Goal: Obtain resource: Download file/media

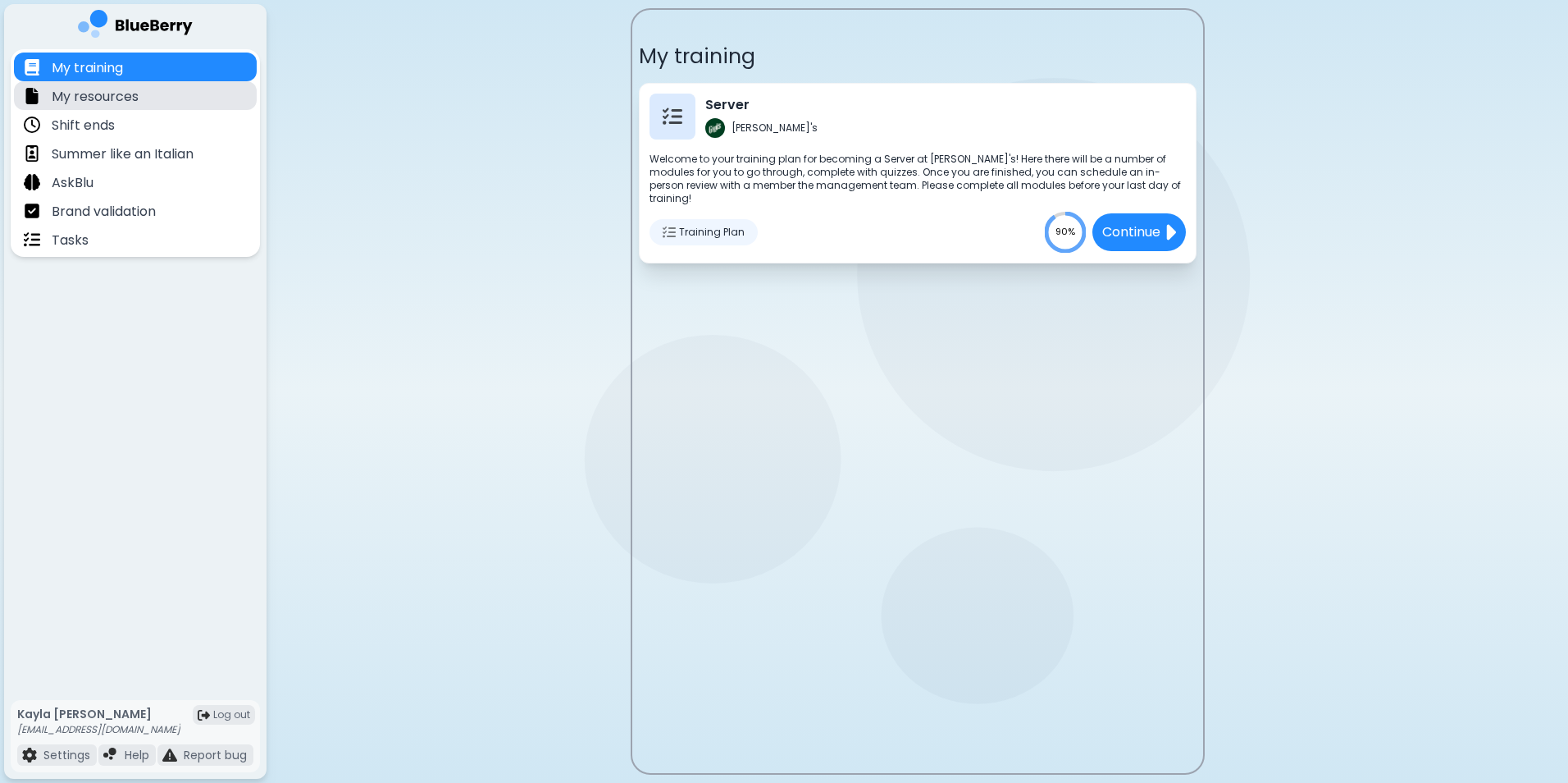
click at [82, 95] on p "My resources" at bounding box center [95, 97] width 87 height 19
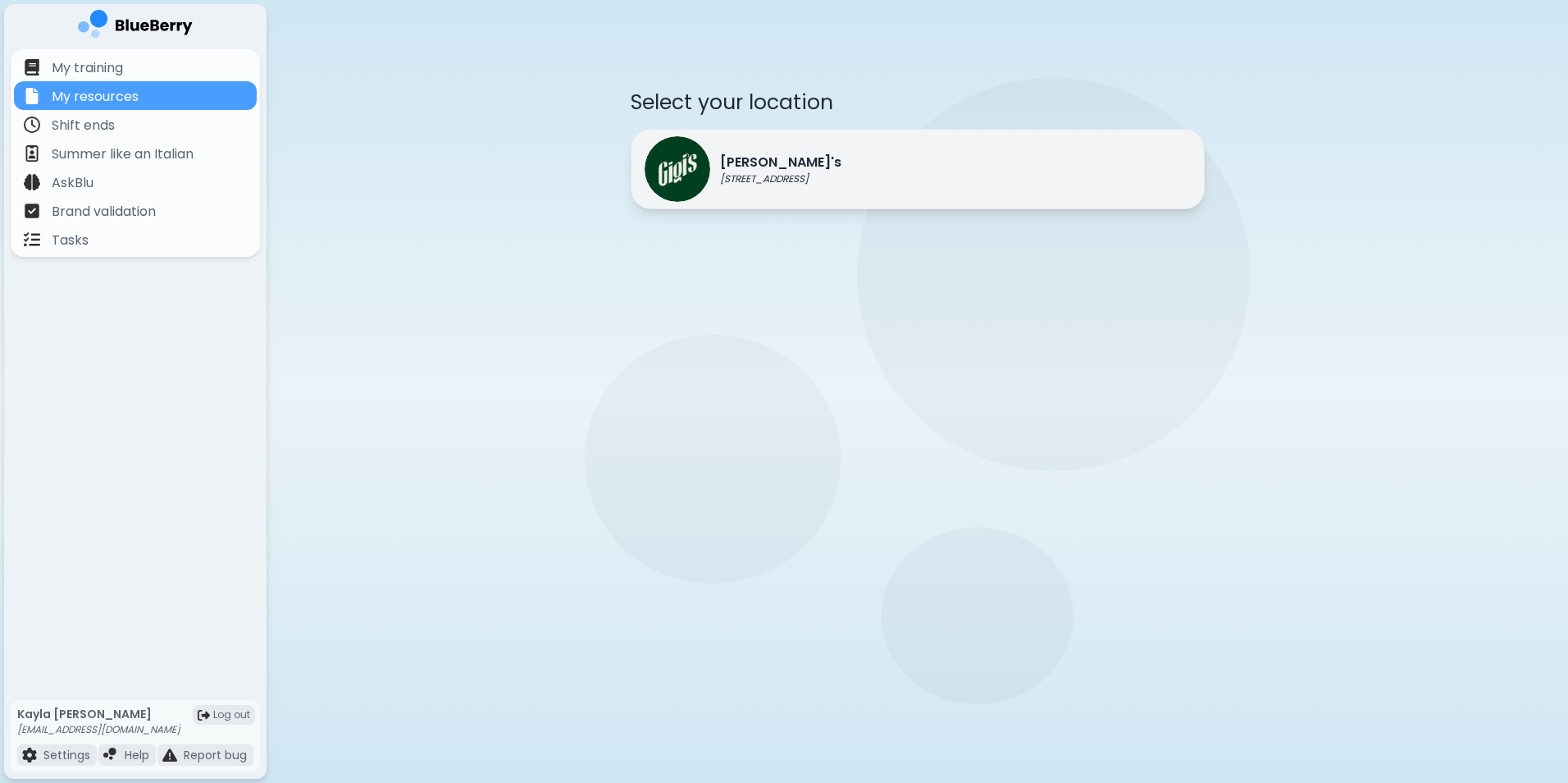
click at [778, 167] on p "[PERSON_NAME]'s" at bounding box center [780, 162] width 121 height 19
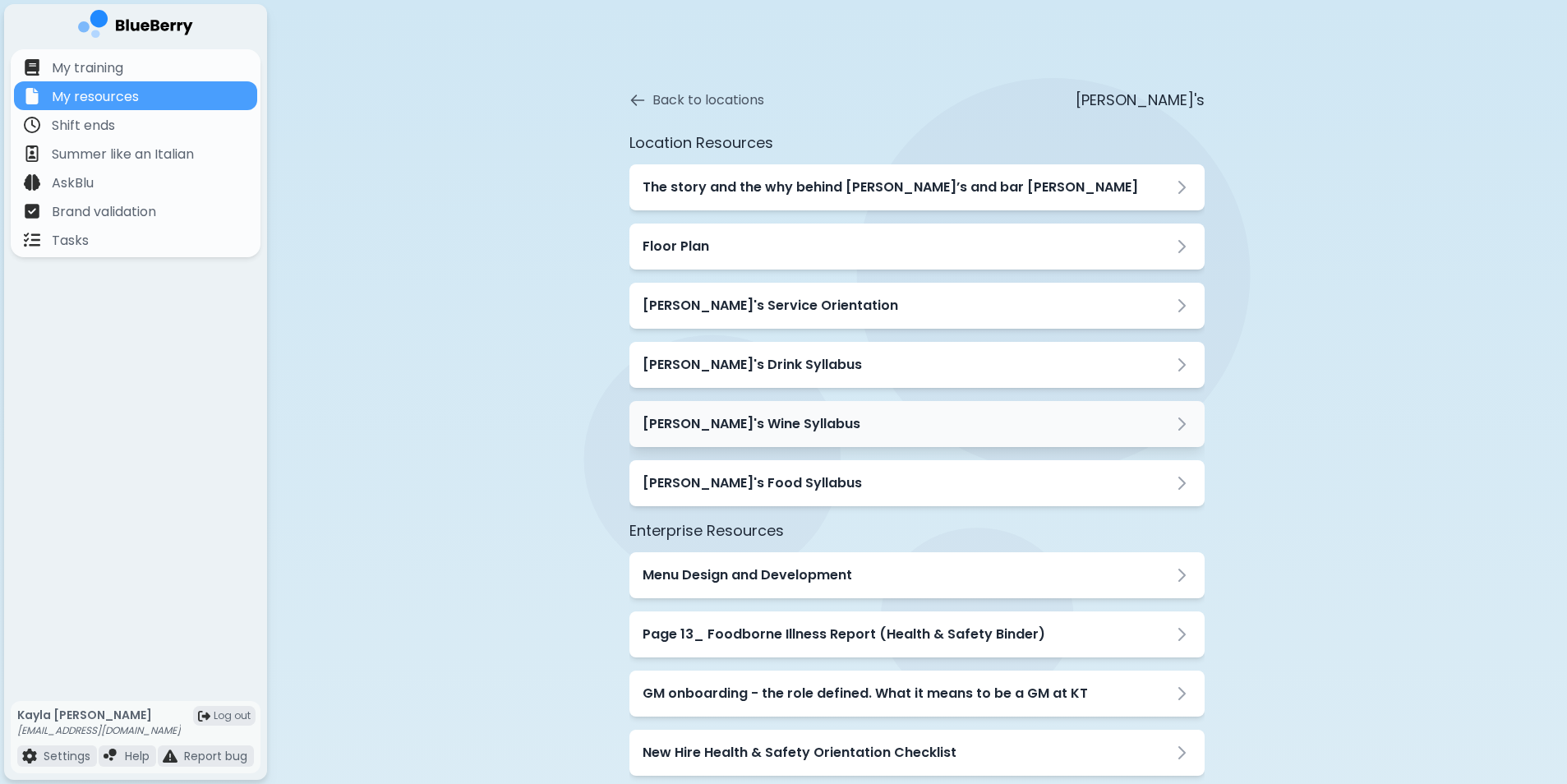
click at [720, 425] on h3 "[PERSON_NAME]'s Wine Syllabus" at bounding box center [751, 424] width 218 height 19
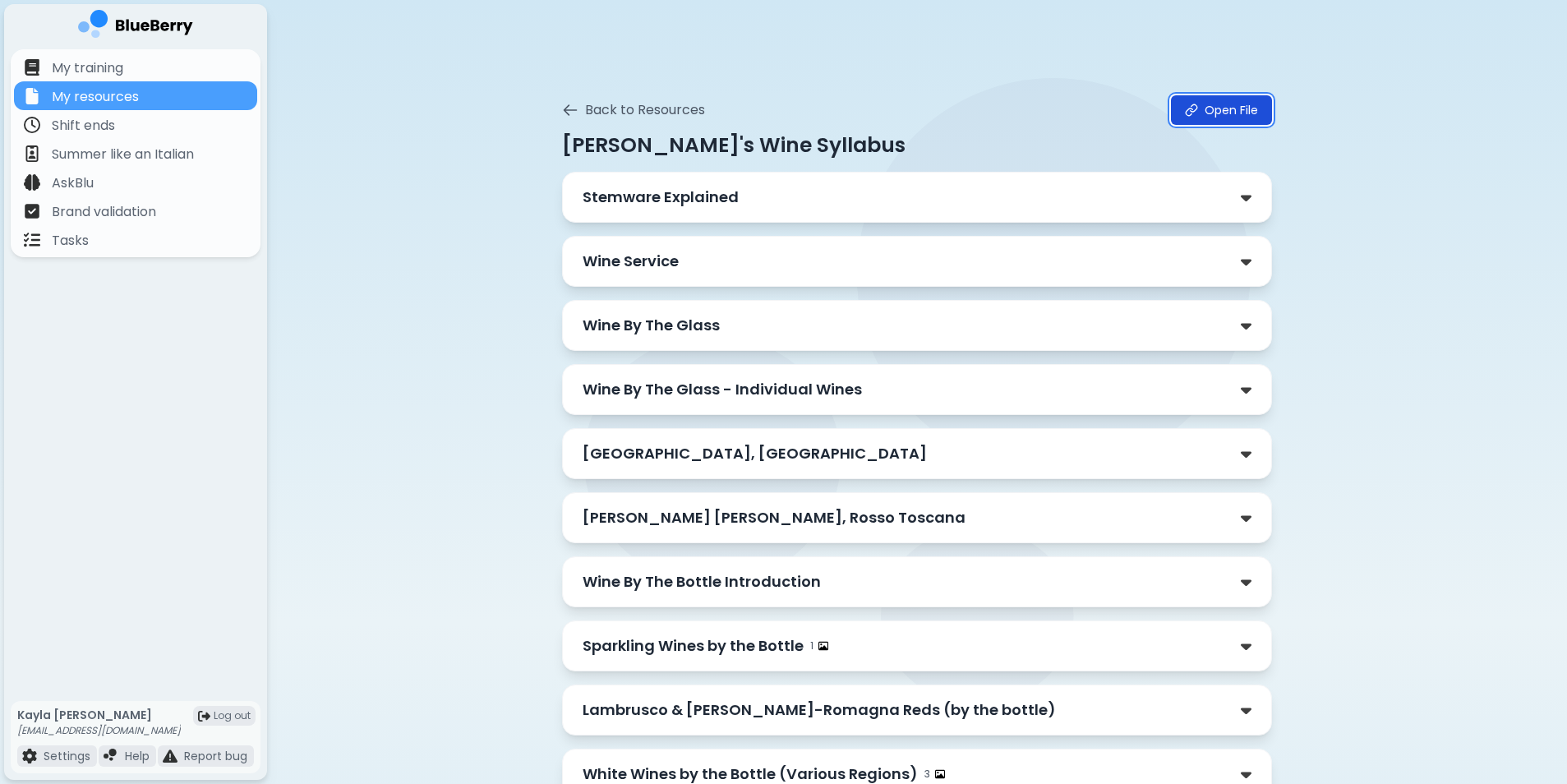
click at [1238, 107] on link "Open File" at bounding box center [1222, 110] width 101 height 29
click at [572, 112] on icon at bounding box center [570, 110] width 17 height 17
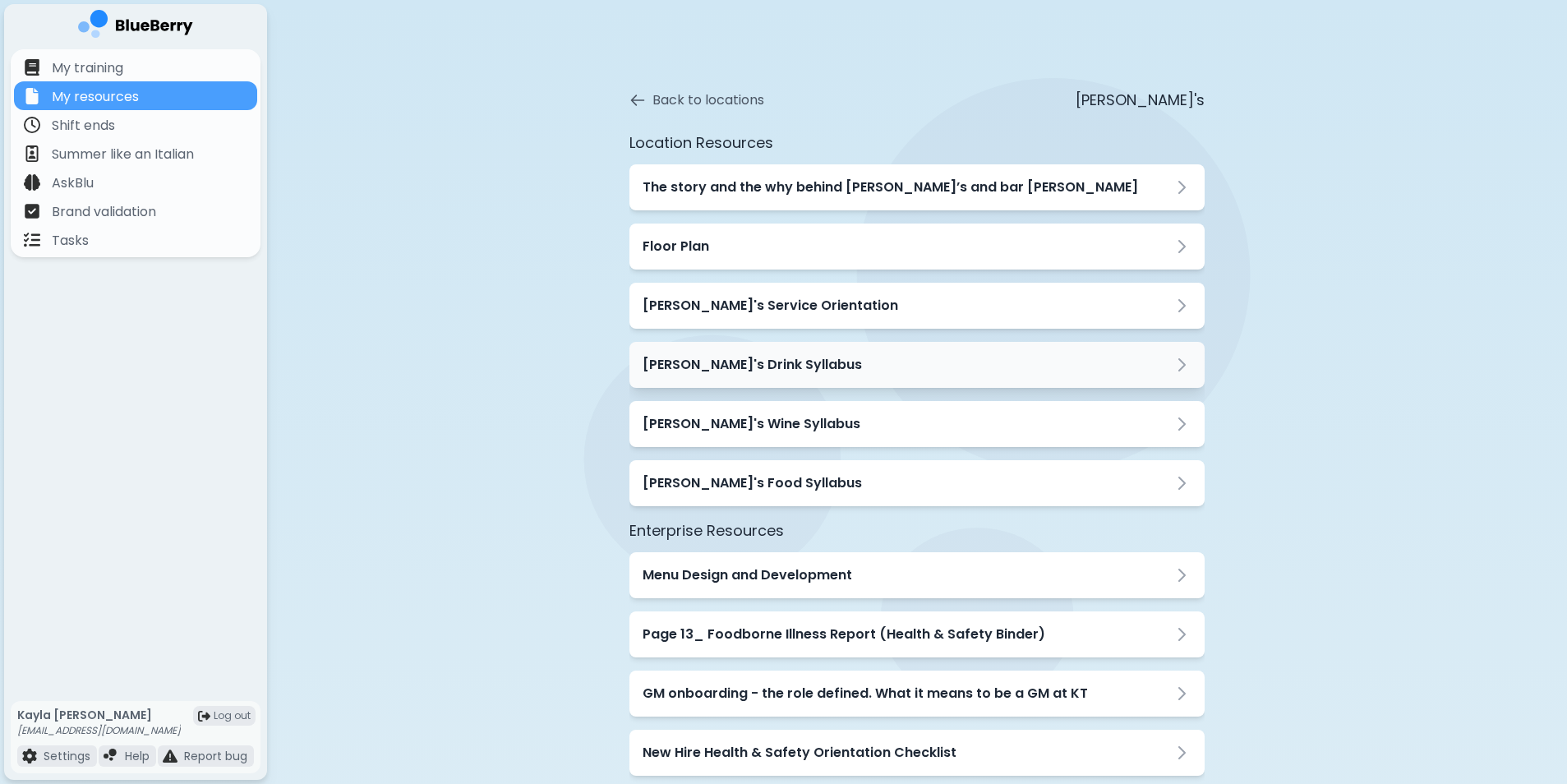
click at [780, 384] on div "[PERSON_NAME]'s Drink Syllabus" at bounding box center [918, 364] width 575 height 46
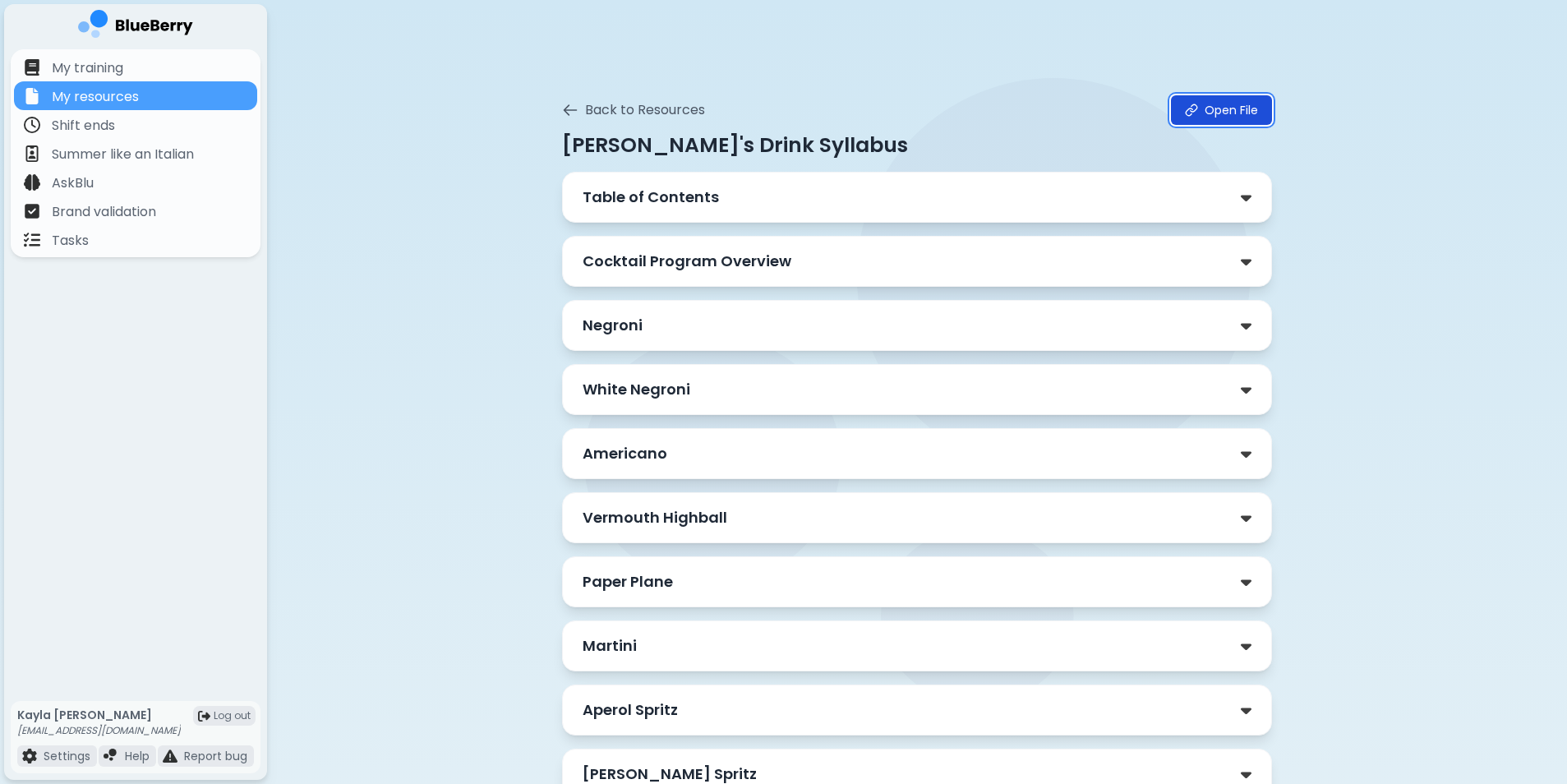
click at [1239, 115] on link "Open File" at bounding box center [1222, 110] width 101 height 29
click at [1246, 105] on link "Open File" at bounding box center [1222, 110] width 101 height 29
